Goal: Transaction & Acquisition: Purchase product/service

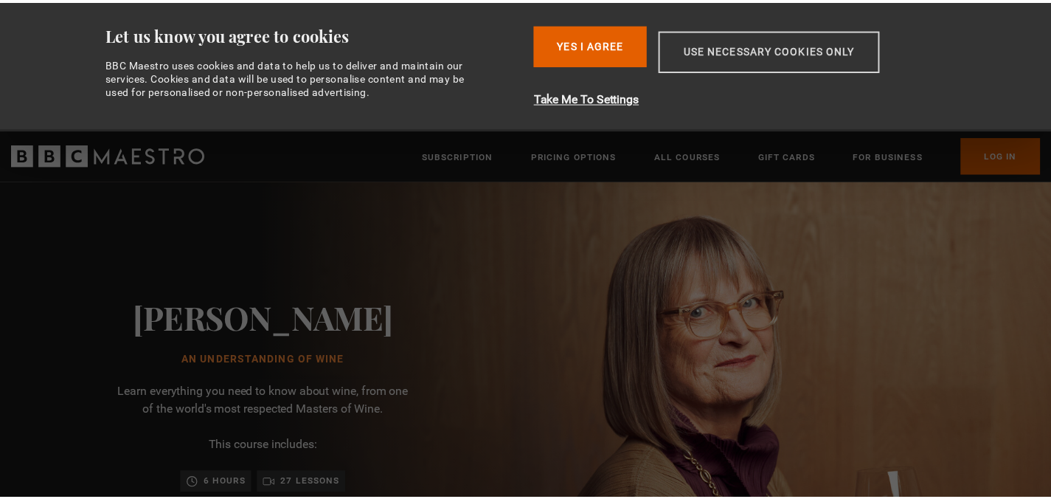
scroll to position [0, 193]
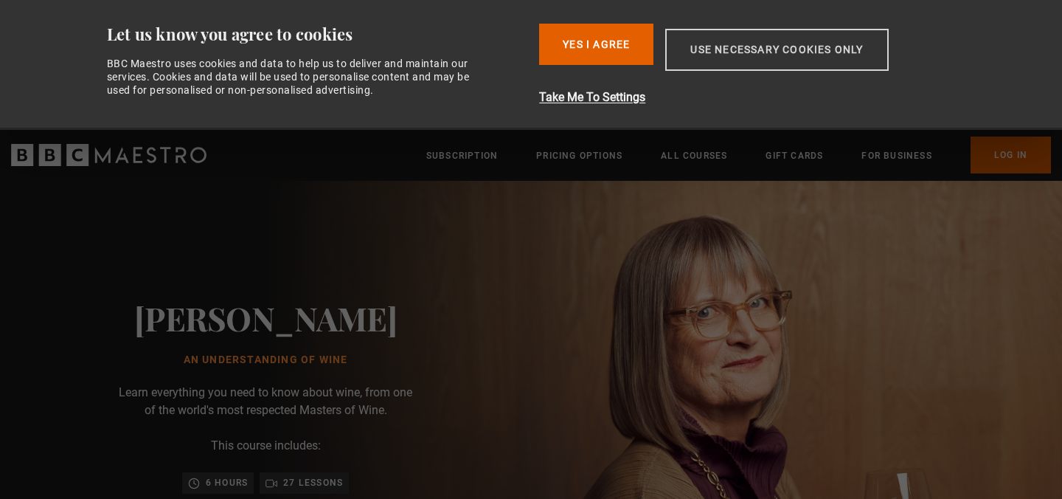
click at [768, 46] on button "Use necessary cookies only" at bounding box center [776, 50] width 223 height 42
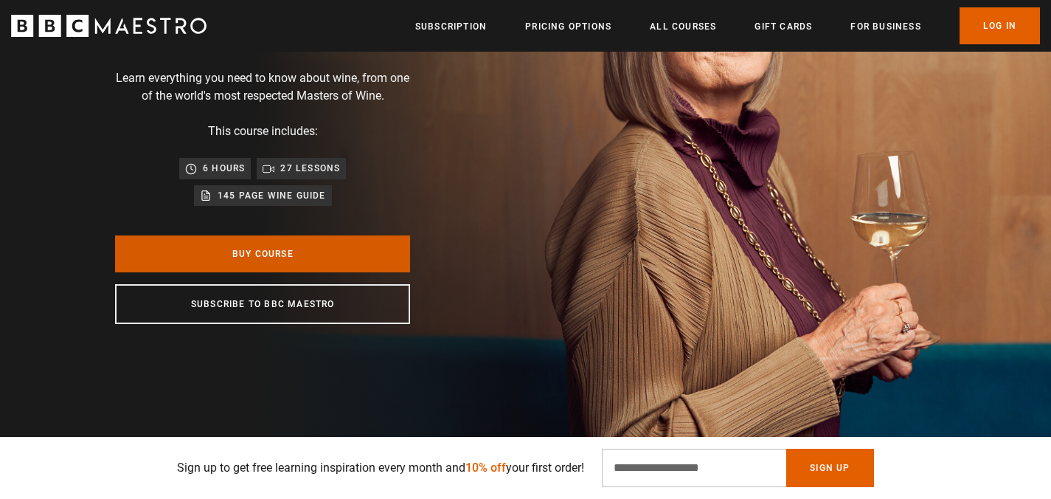
scroll to position [0, 386]
click at [263, 247] on link "Buy Course" at bounding box center [262, 253] width 295 height 37
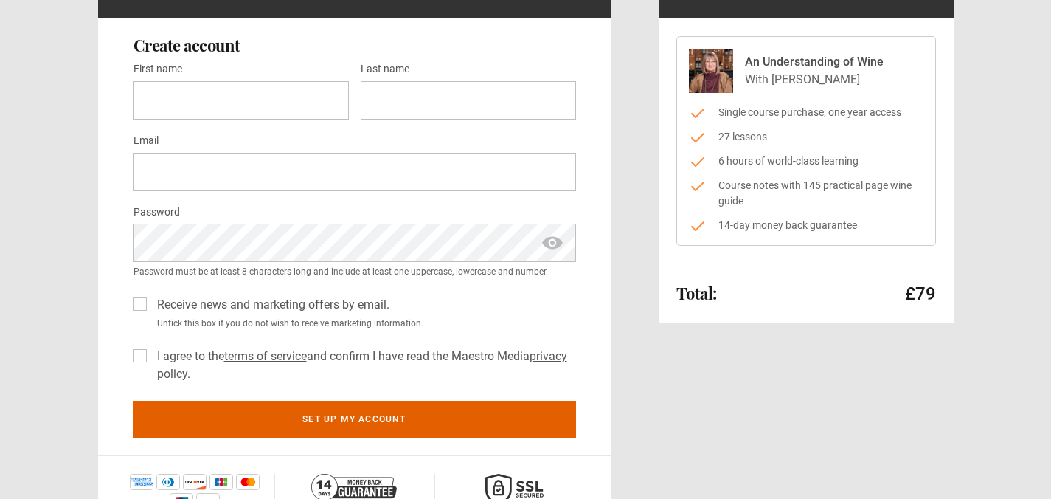
scroll to position [138, 0]
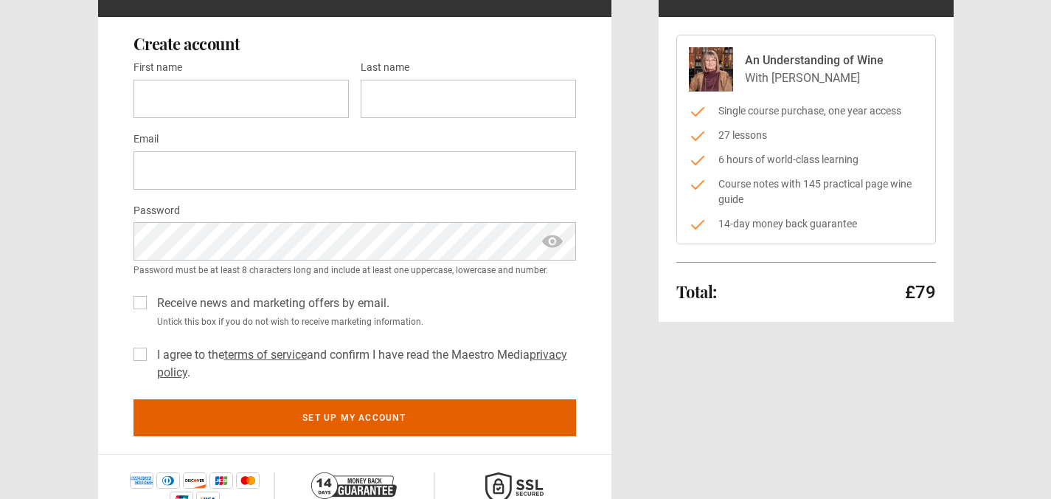
click at [151, 299] on label "Receive news and marketing offers by email." at bounding box center [270, 303] width 238 height 18
click at [151, 352] on label "I agree to the terms of service and confirm I have read the Maestro Media priva…" at bounding box center [363, 363] width 425 height 35
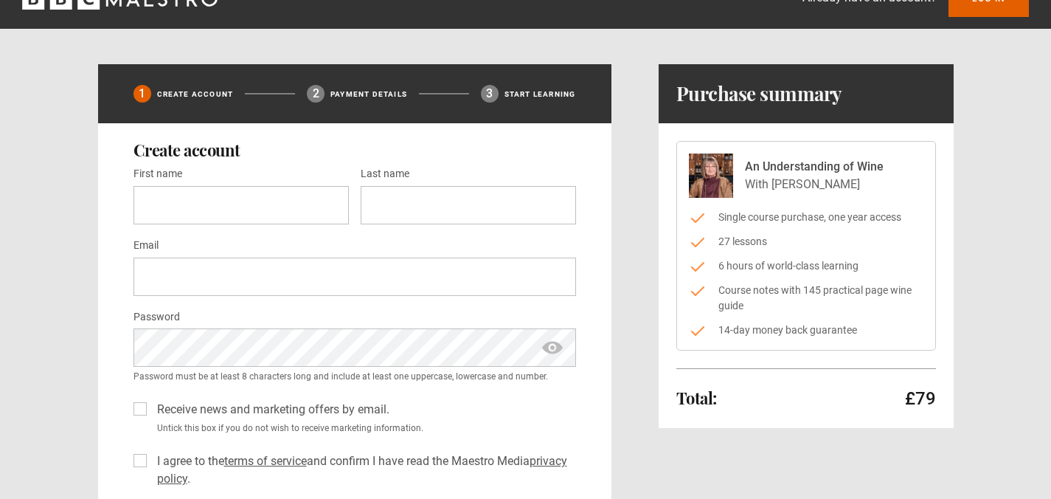
scroll to position [0, 0]
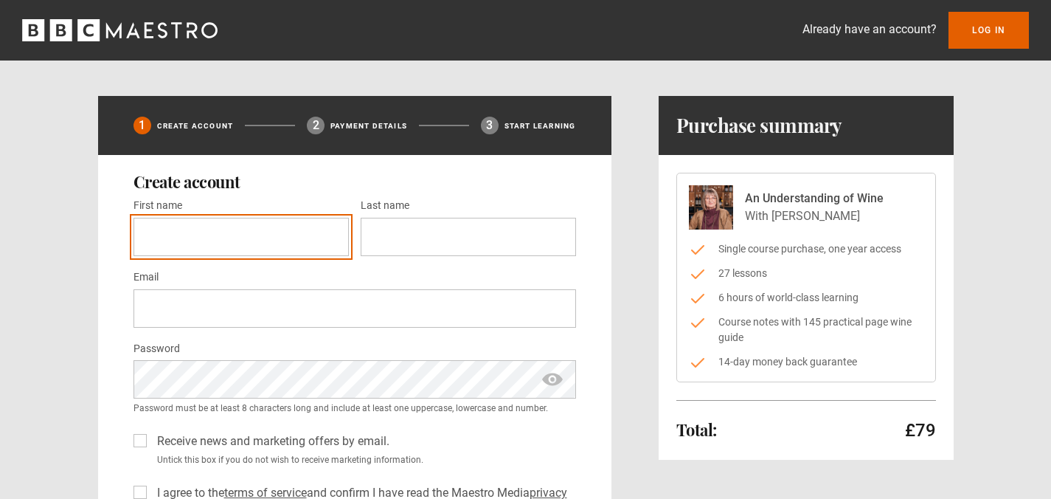
click at [206, 243] on input "First name *" at bounding box center [240, 237] width 215 height 38
type input "***"
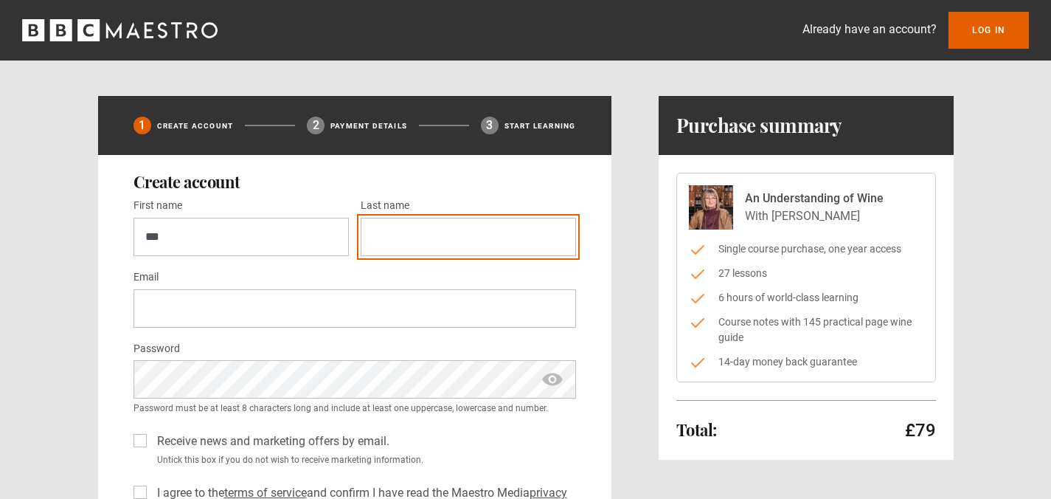
type input "*****"
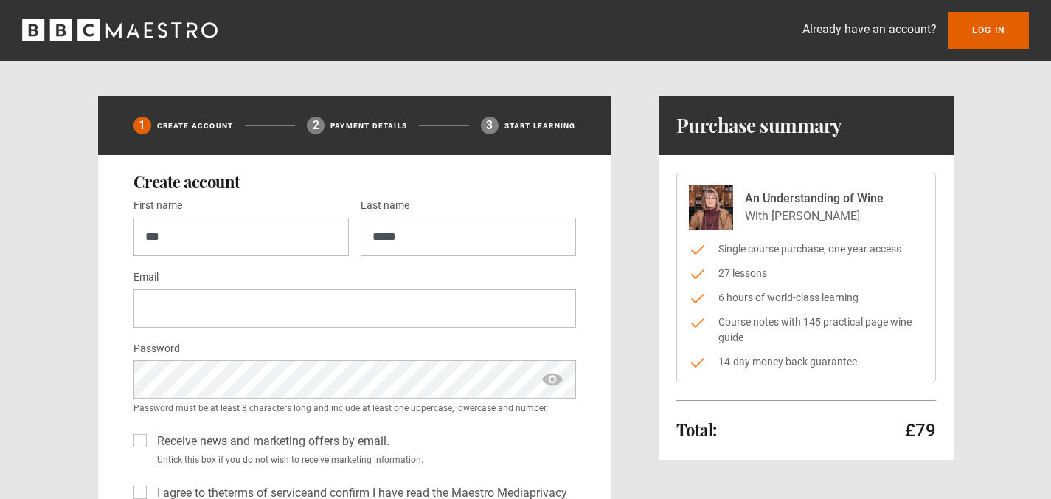
type input "**********"
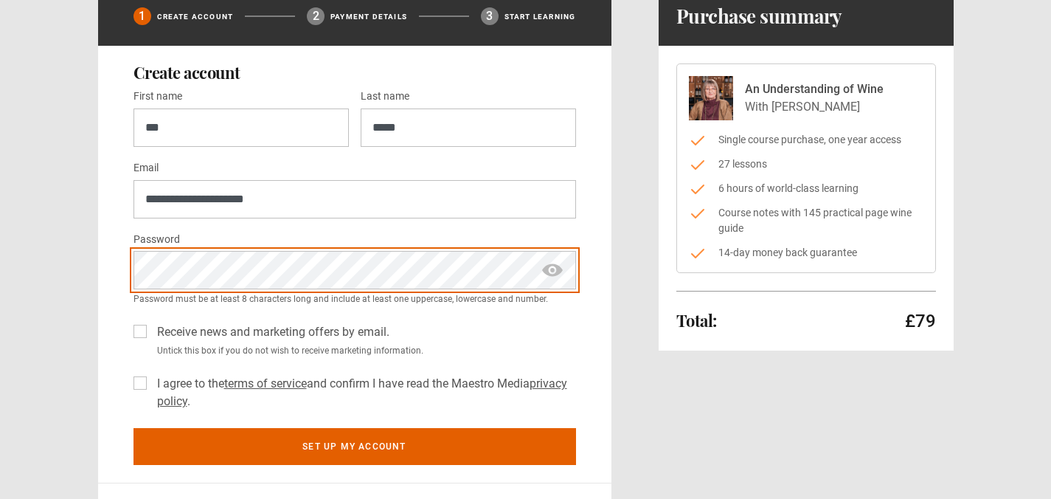
scroll to position [114, 0]
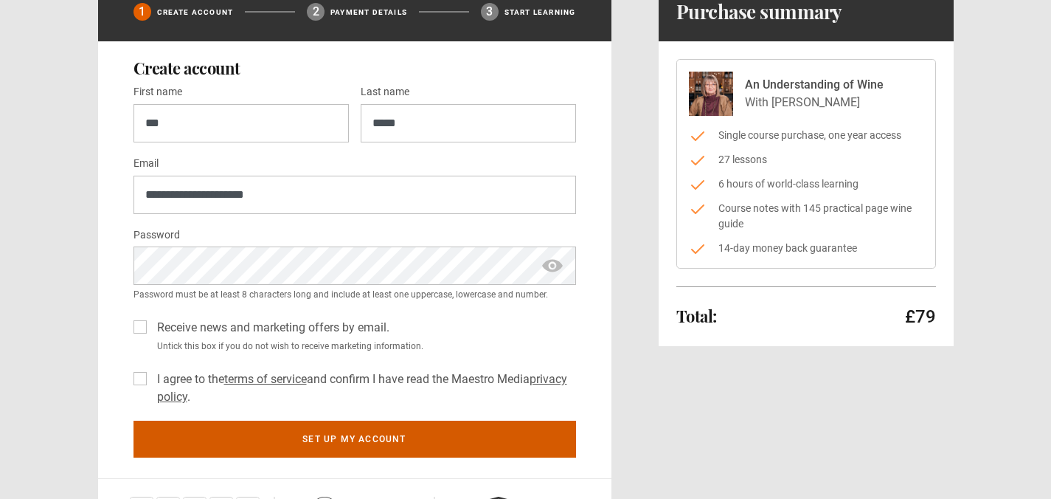
click at [334, 437] on button "Set up my account" at bounding box center [354, 438] width 442 height 37
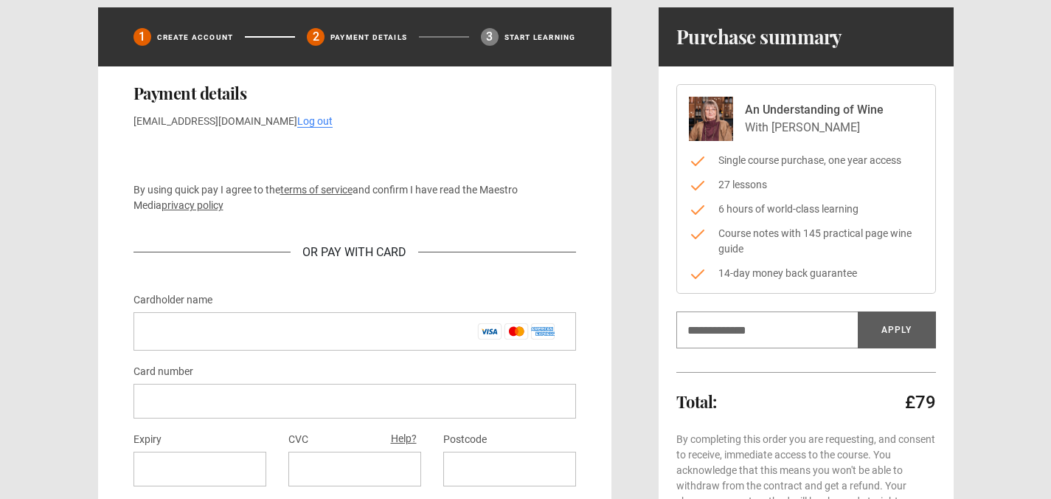
scroll to position [98, 0]
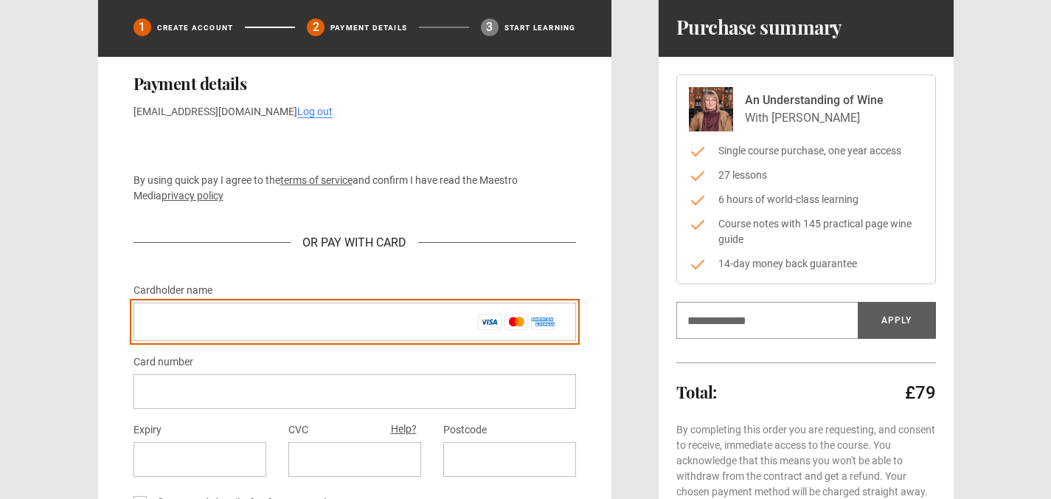
click at [148, 319] on input "Cardholder name *" at bounding box center [354, 321] width 442 height 38
type input "**********"
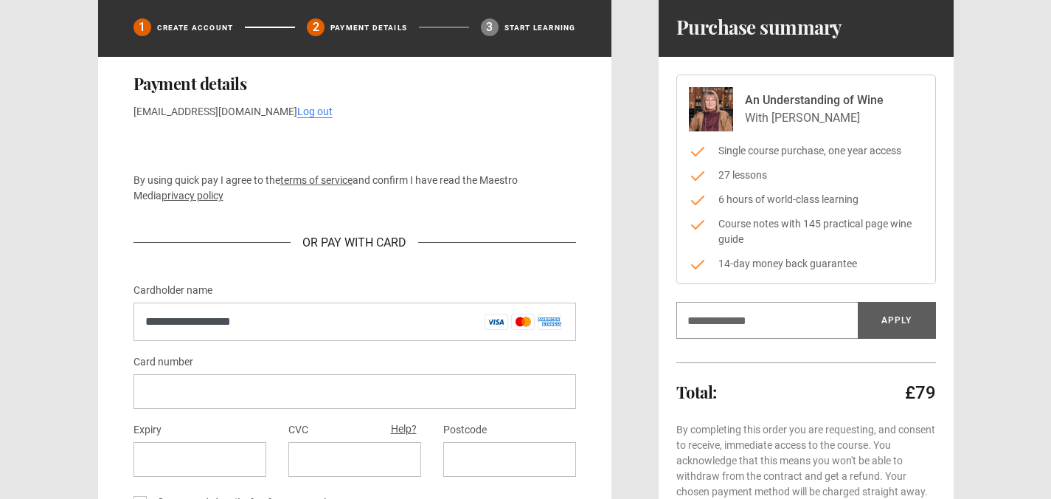
click at [147, 384] on iframe at bounding box center [354, 391] width 419 height 14
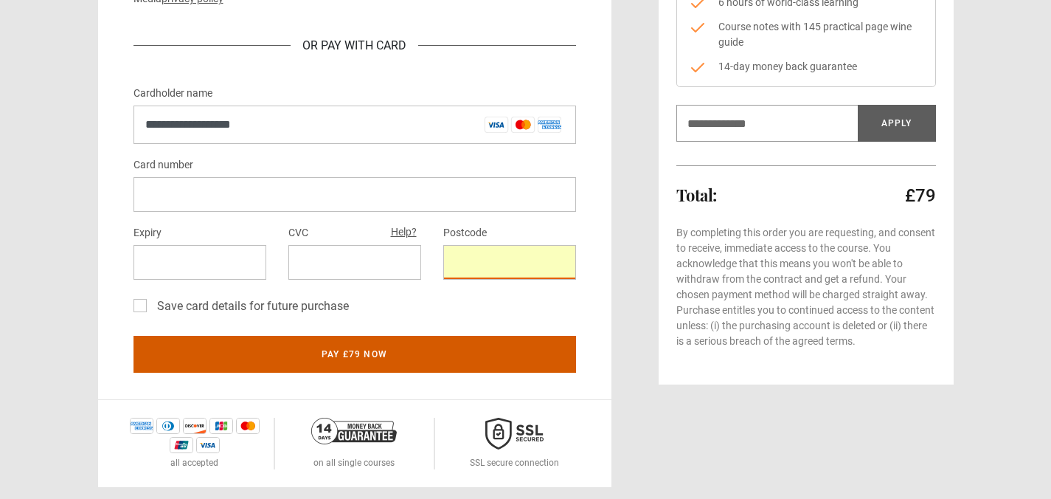
scroll to position [296, 0]
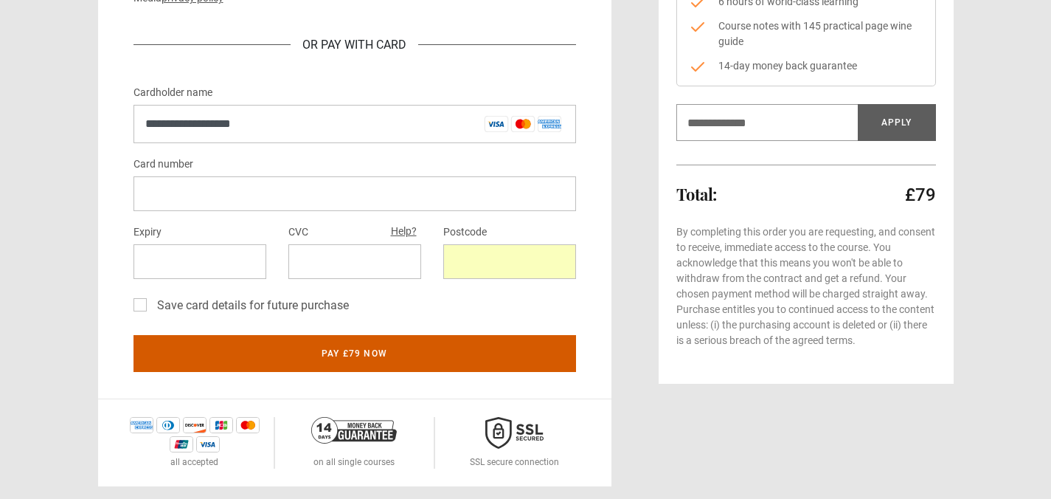
click at [354, 350] on button "Pay £79 now" at bounding box center [354, 353] width 442 height 37
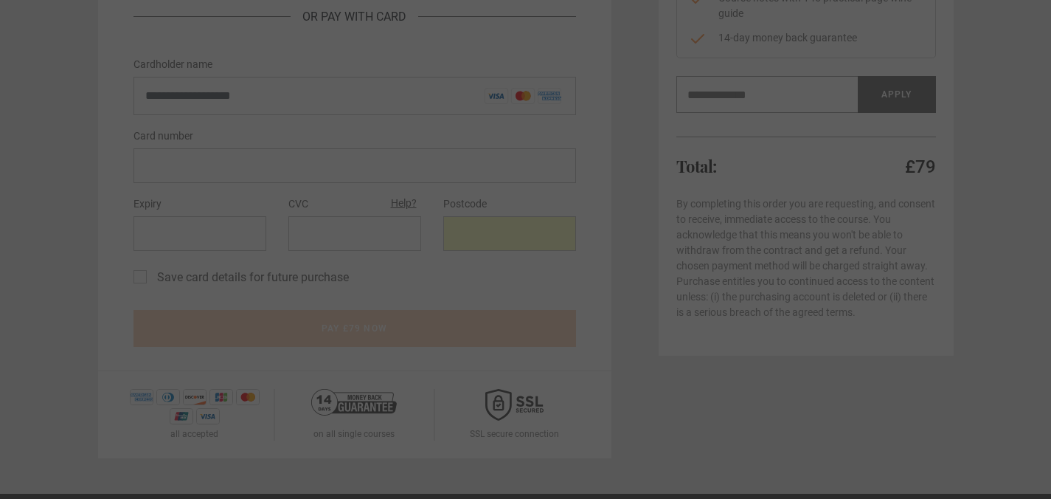
scroll to position [322, 0]
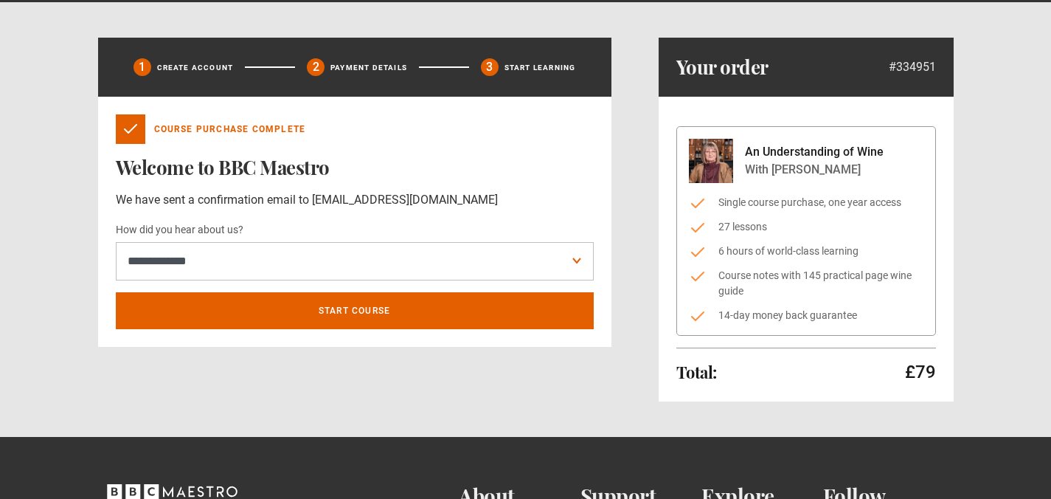
scroll to position [57, 0]
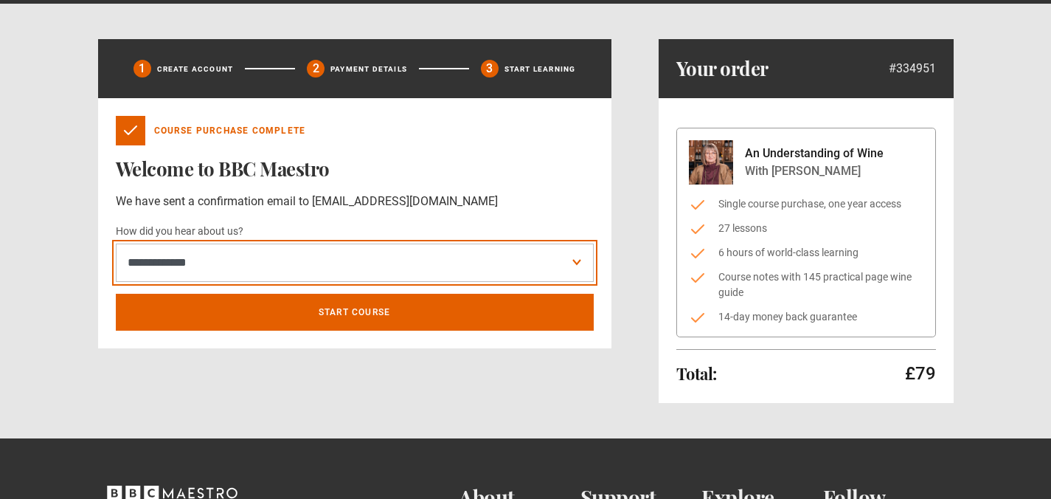
click at [576, 260] on select "**********" at bounding box center [355, 262] width 478 height 38
select select "*****"
click at [116, 243] on select "**********" at bounding box center [355, 262] width 478 height 38
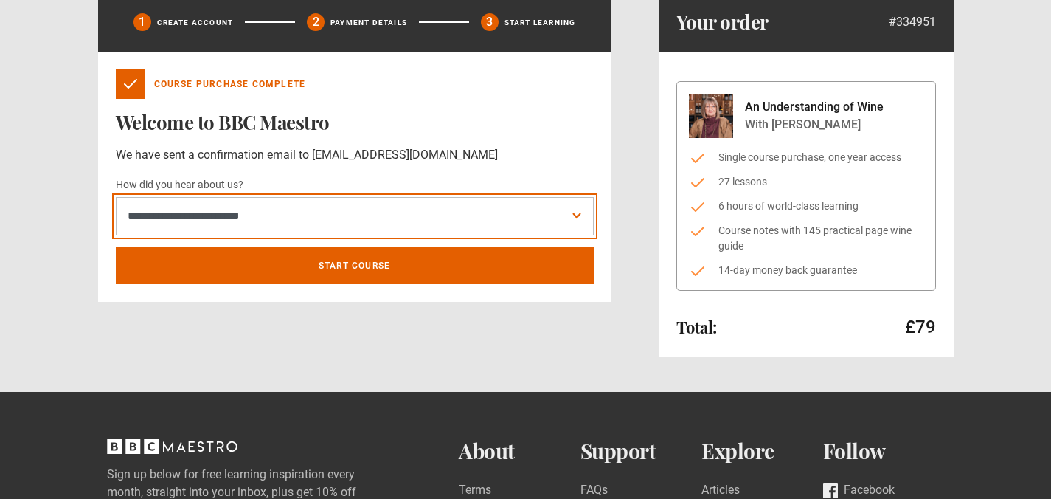
scroll to position [0, 0]
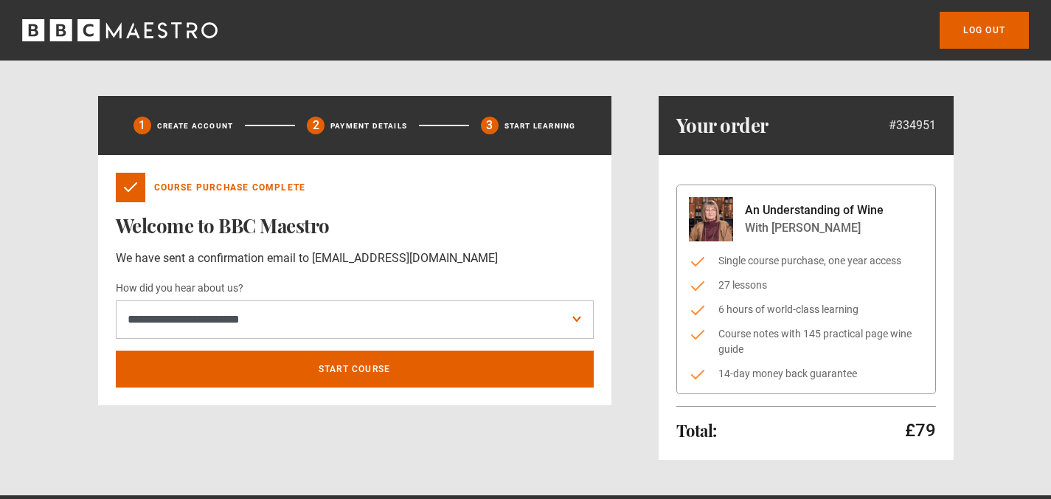
click at [266, 21] on div "Log out" at bounding box center [525, 30] width 1051 height 37
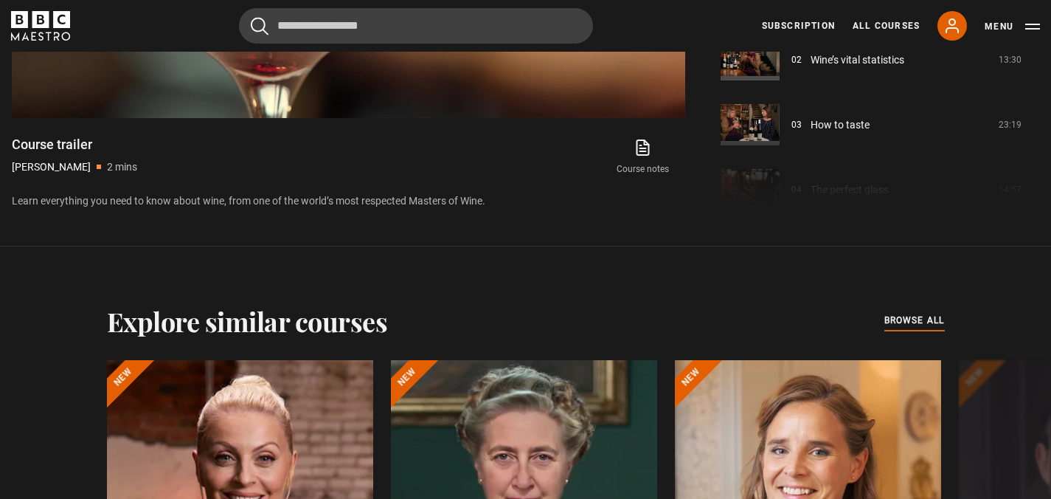
scroll to position [916, 0]
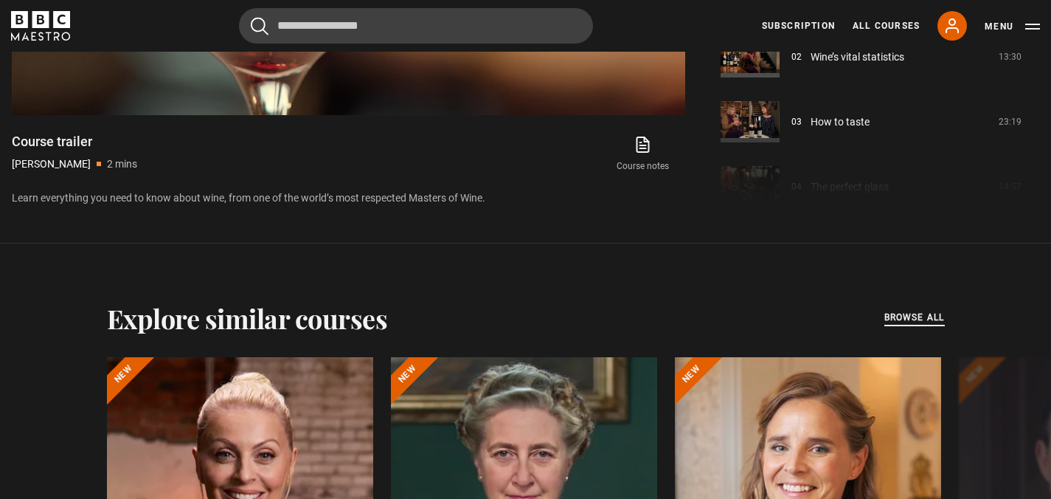
click at [917, 316] on span "browse all" at bounding box center [914, 317] width 60 height 15
click at [992, 25] on button "Menu" at bounding box center [1012, 26] width 55 height 15
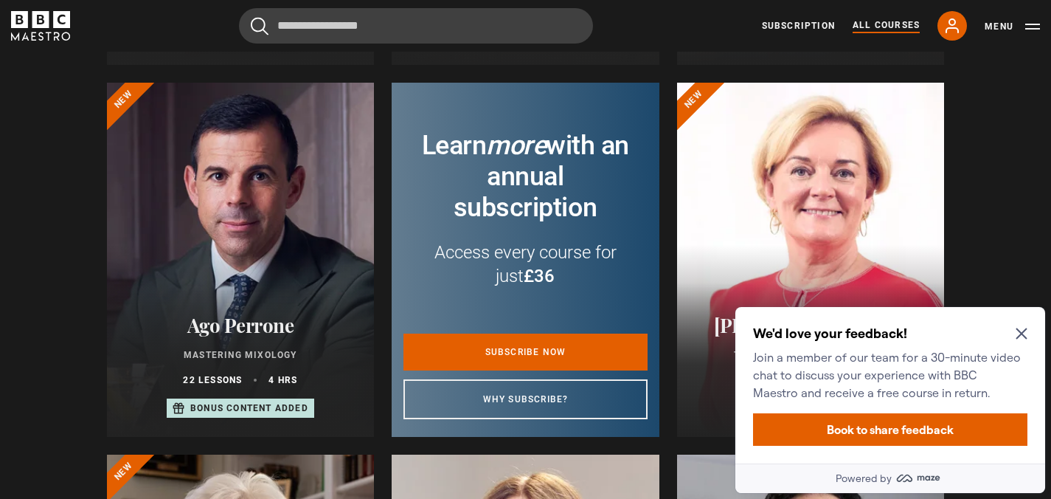
click at [1023, 331] on icon "Close Maze Prompt" at bounding box center [1021, 333] width 11 height 11
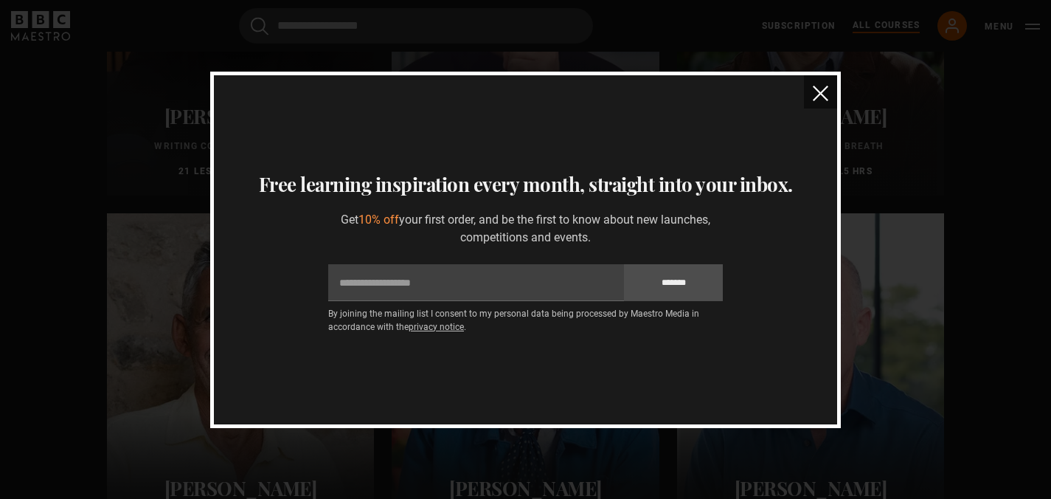
scroll to position [1862, 0]
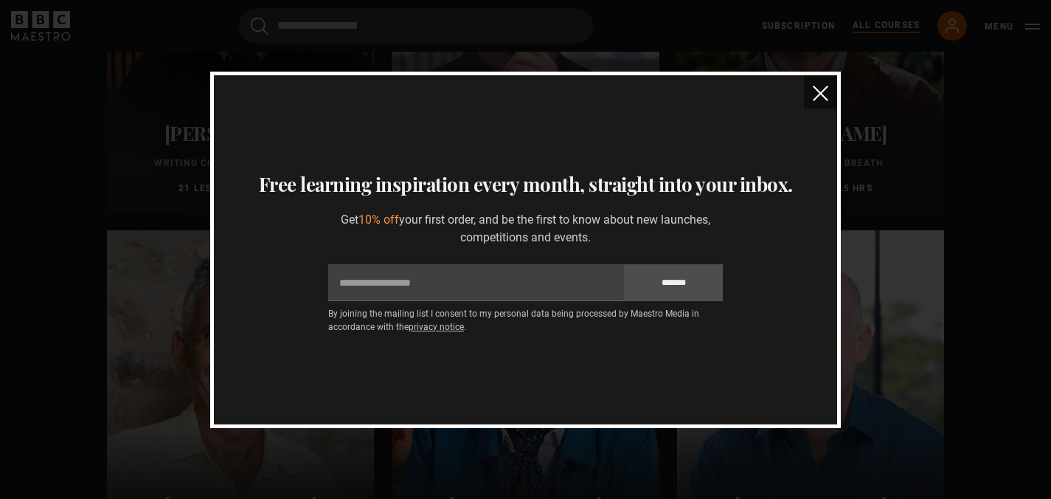
click at [822, 98] on img "close" at bounding box center [820, 93] width 15 height 15
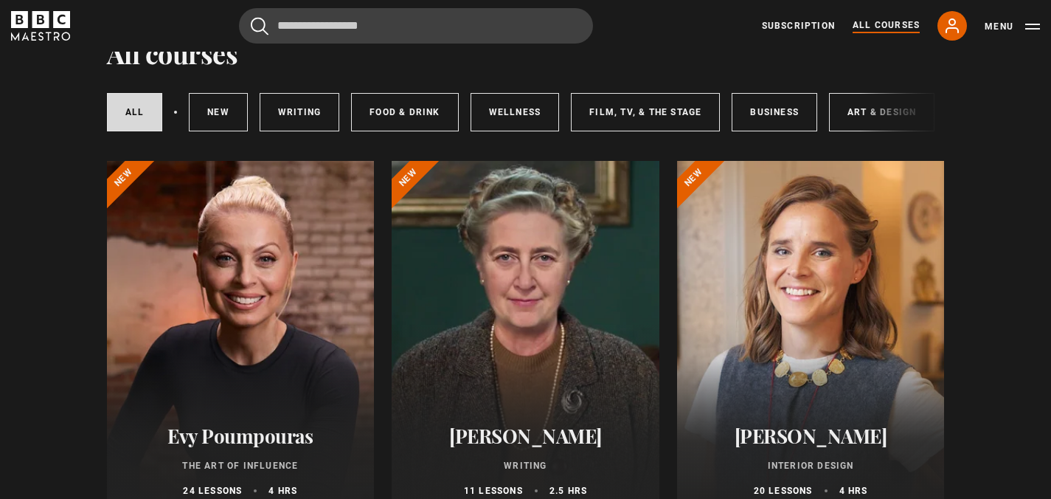
scroll to position [0, 0]
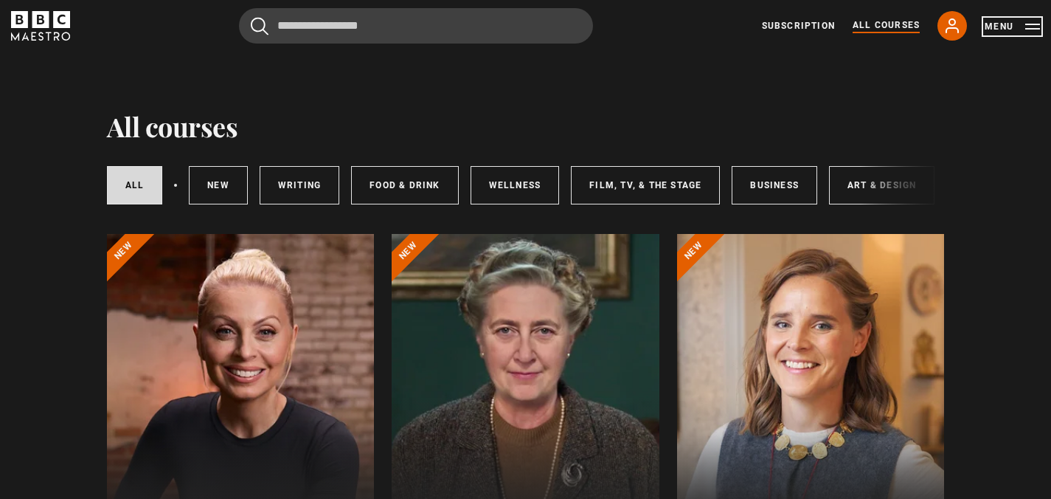
click at [993, 24] on button "Menu" at bounding box center [1012, 26] width 55 height 15
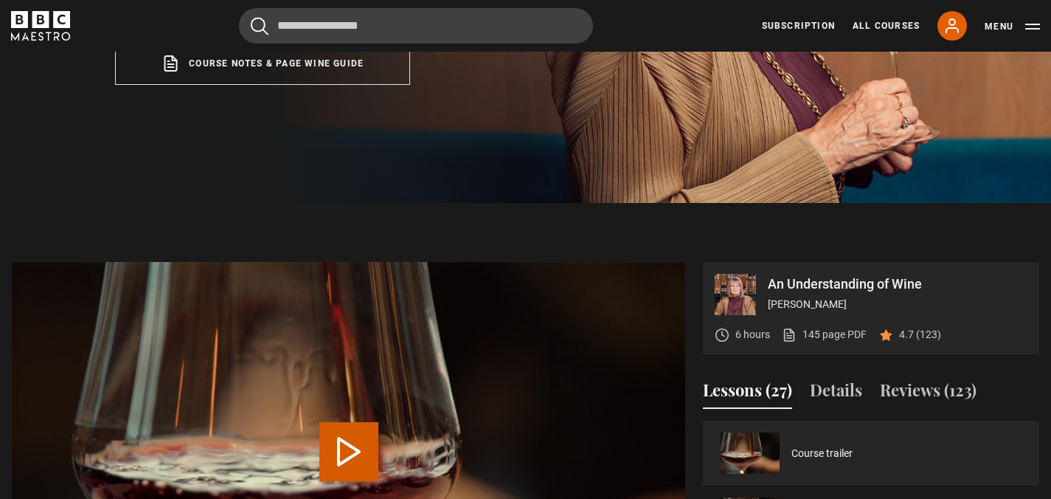
scroll to position [386, 0]
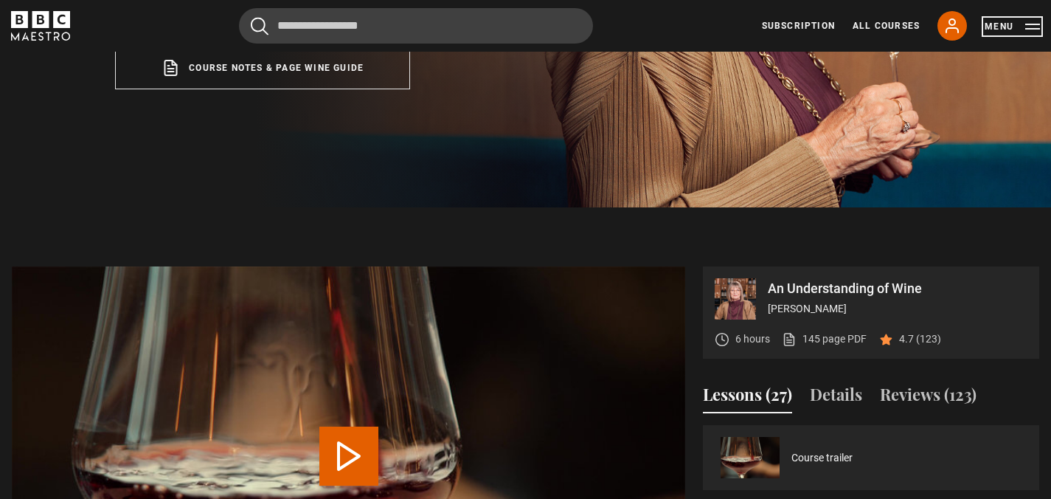
click at [997, 24] on button "Menu" at bounding box center [1012, 26] width 55 height 15
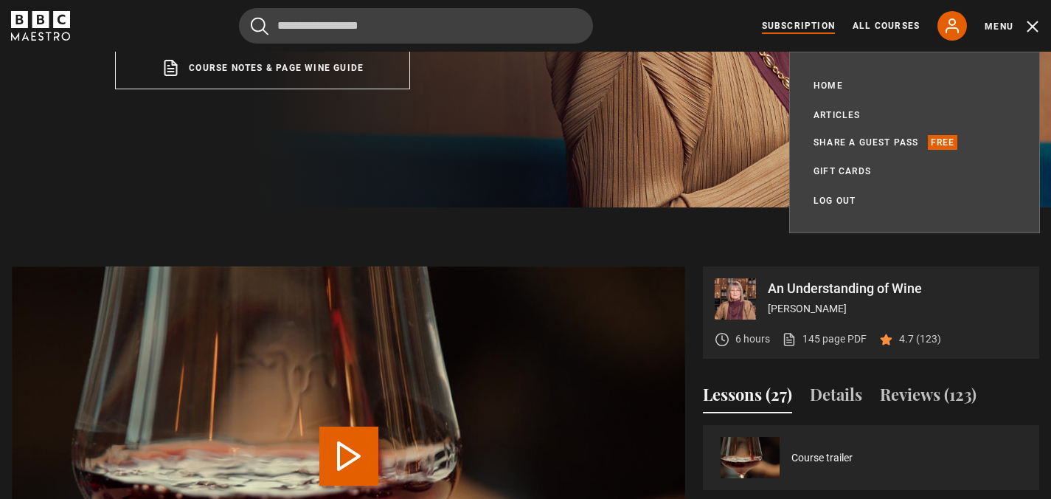
click at [806, 24] on link "Subscription" at bounding box center [798, 25] width 73 height 13
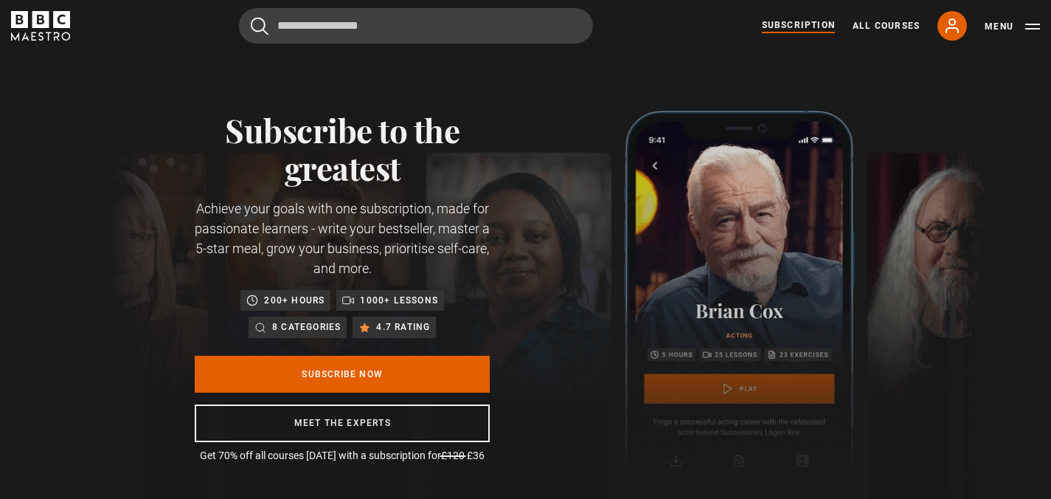
scroll to position [0, 386]
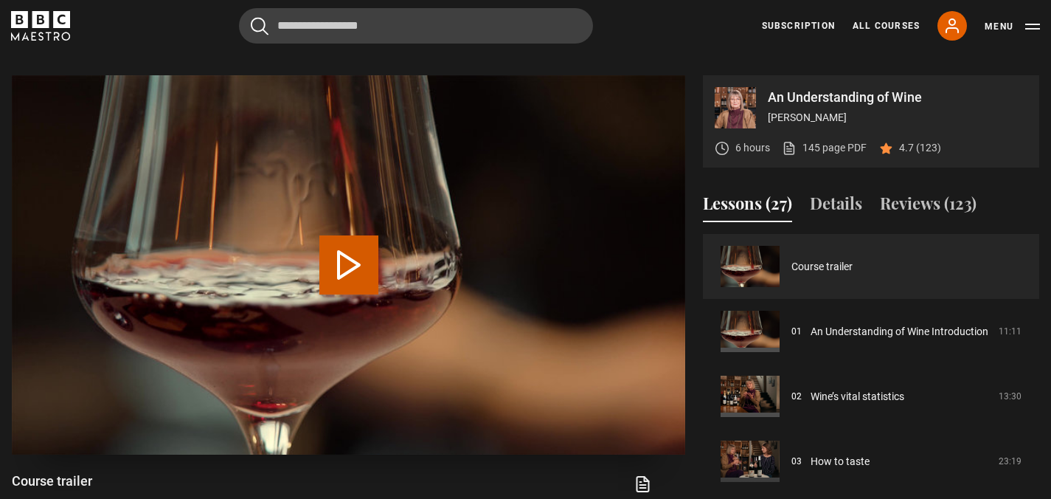
scroll to position [572, 0]
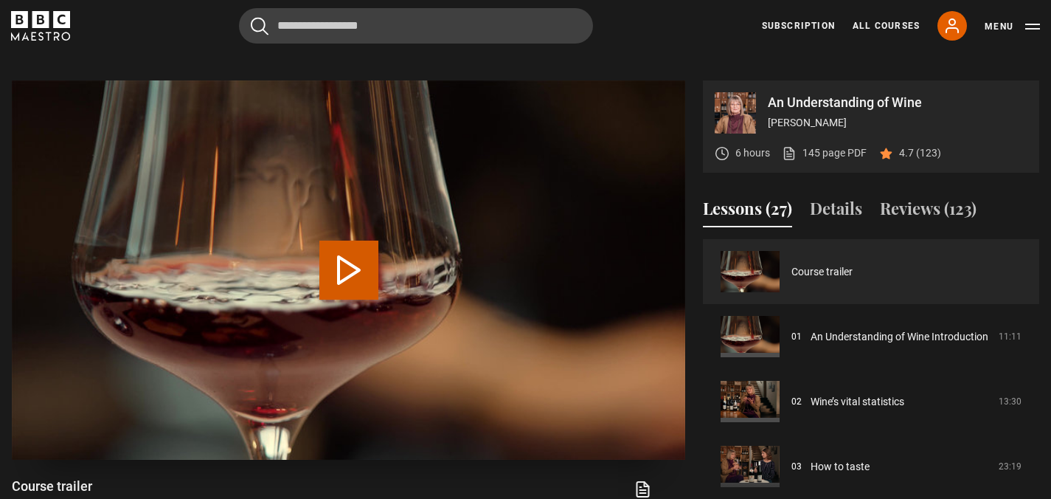
click at [346, 267] on button "Play Video" at bounding box center [348, 269] width 59 height 59
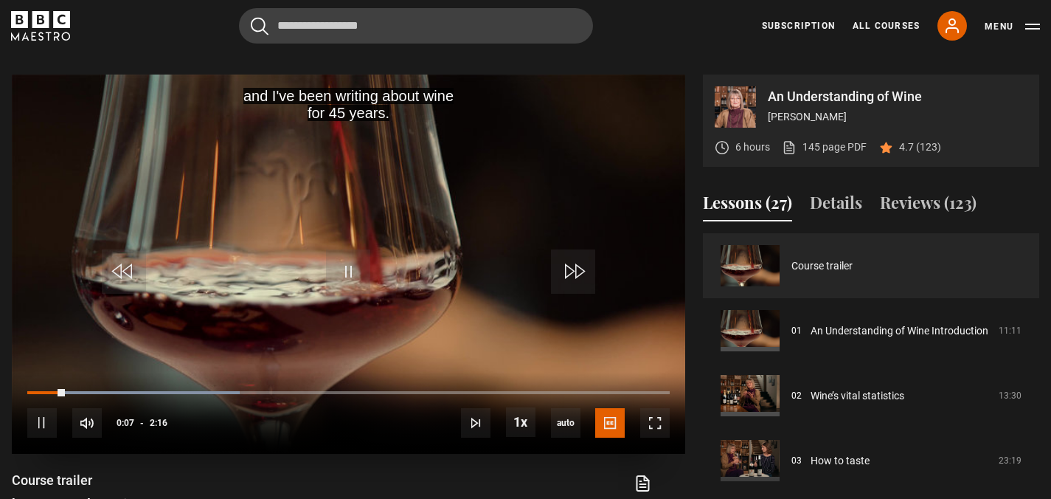
scroll to position [579, 0]
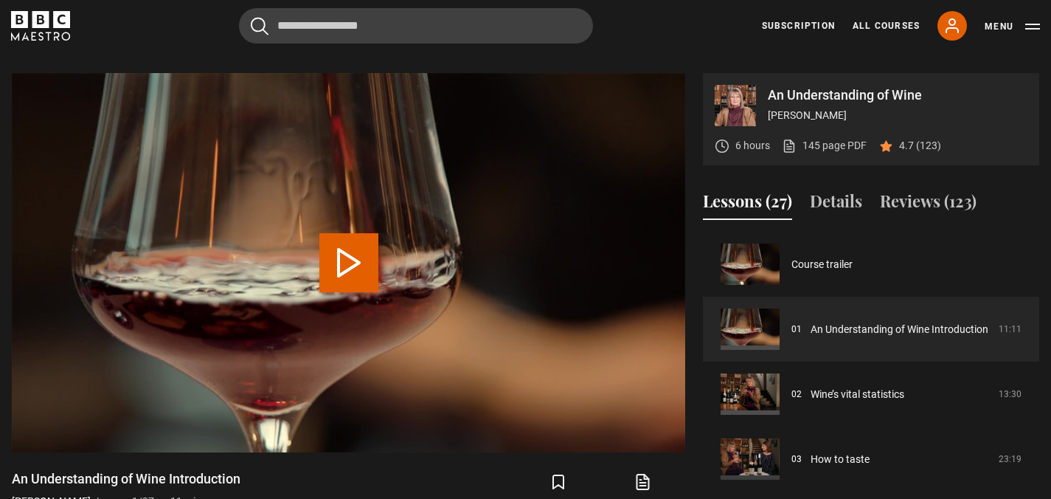
scroll to position [593, 0]
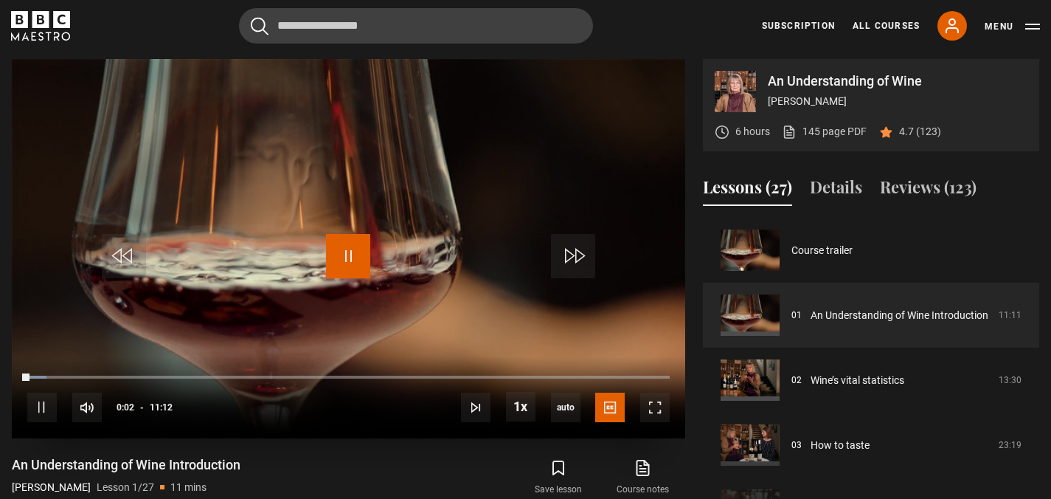
click at [347, 250] on span "Video Player" at bounding box center [348, 256] width 44 height 44
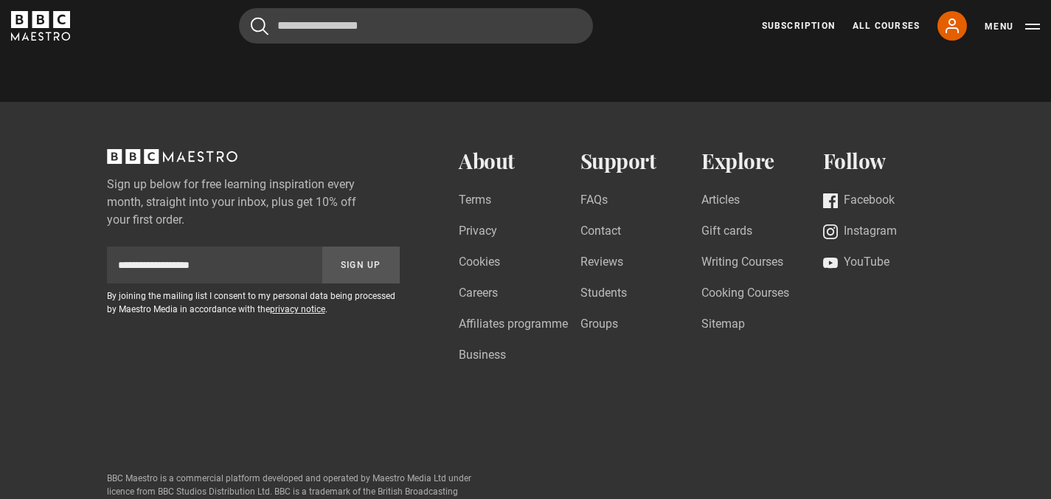
scroll to position [1973, 0]
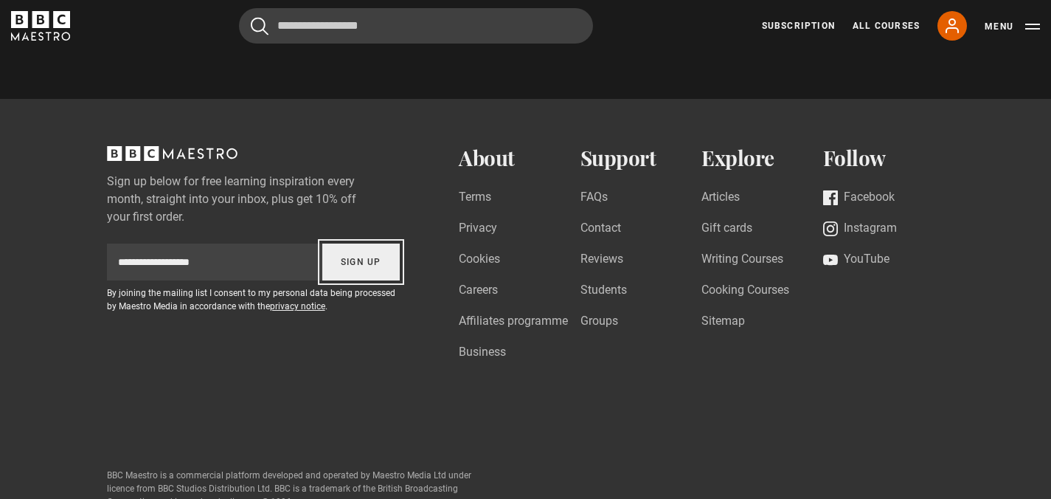
click at [353, 262] on button "Sign Up" at bounding box center [361, 261] width 78 height 37
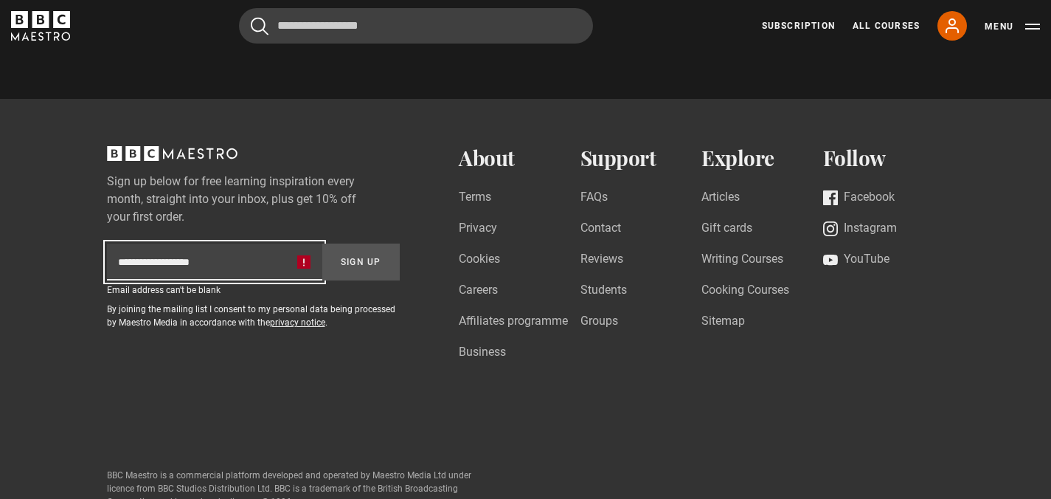
click at [132, 264] on input "Subscription-footer-email" at bounding box center [214, 261] width 215 height 37
type input "**********"
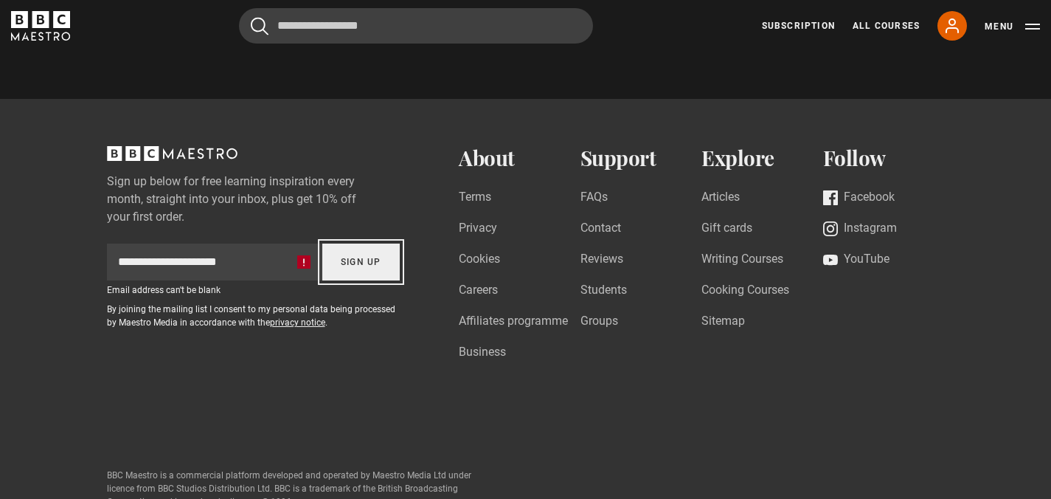
click at [363, 265] on button "Sign Up" at bounding box center [361, 261] width 78 height 37
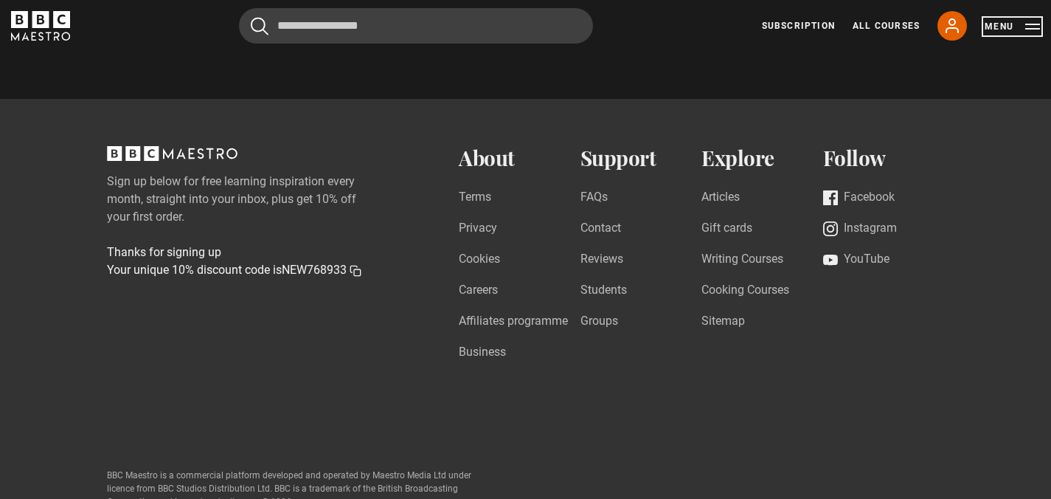
click at [1032, 23] on button "Menu" at bounding box center [1012, 26] width 55 height 15
